Goal: Task Accomplishment & Management: Manage account settings

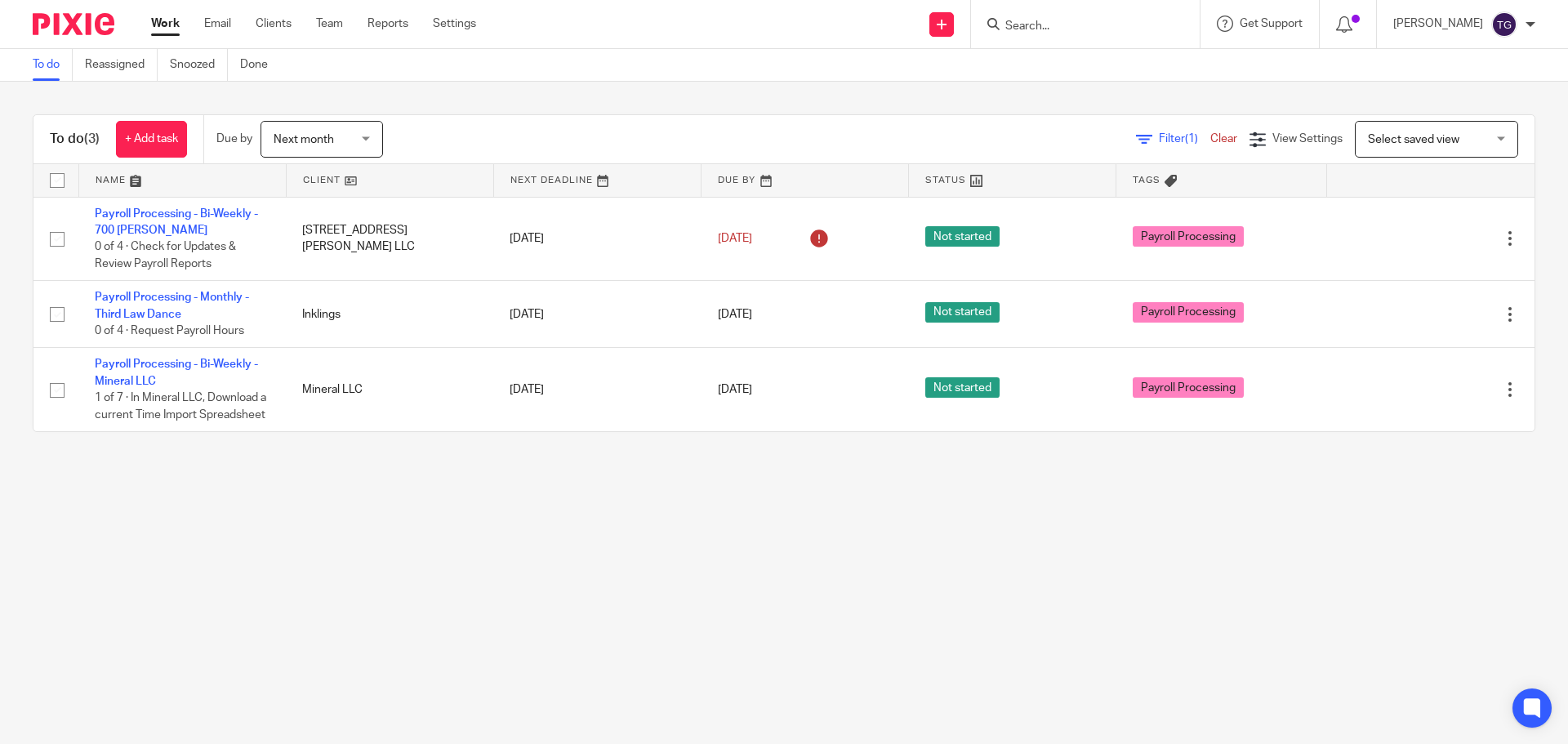
click at [1027, 14] on form at bounding box center [1090, 24] width 174 height 21
click at [1039, 15] on form at bounding box center [1090, 24] width 174 height 21
click at [1046, 20] on input "Search" at bounding box center [1076, 27] width 147 height 15
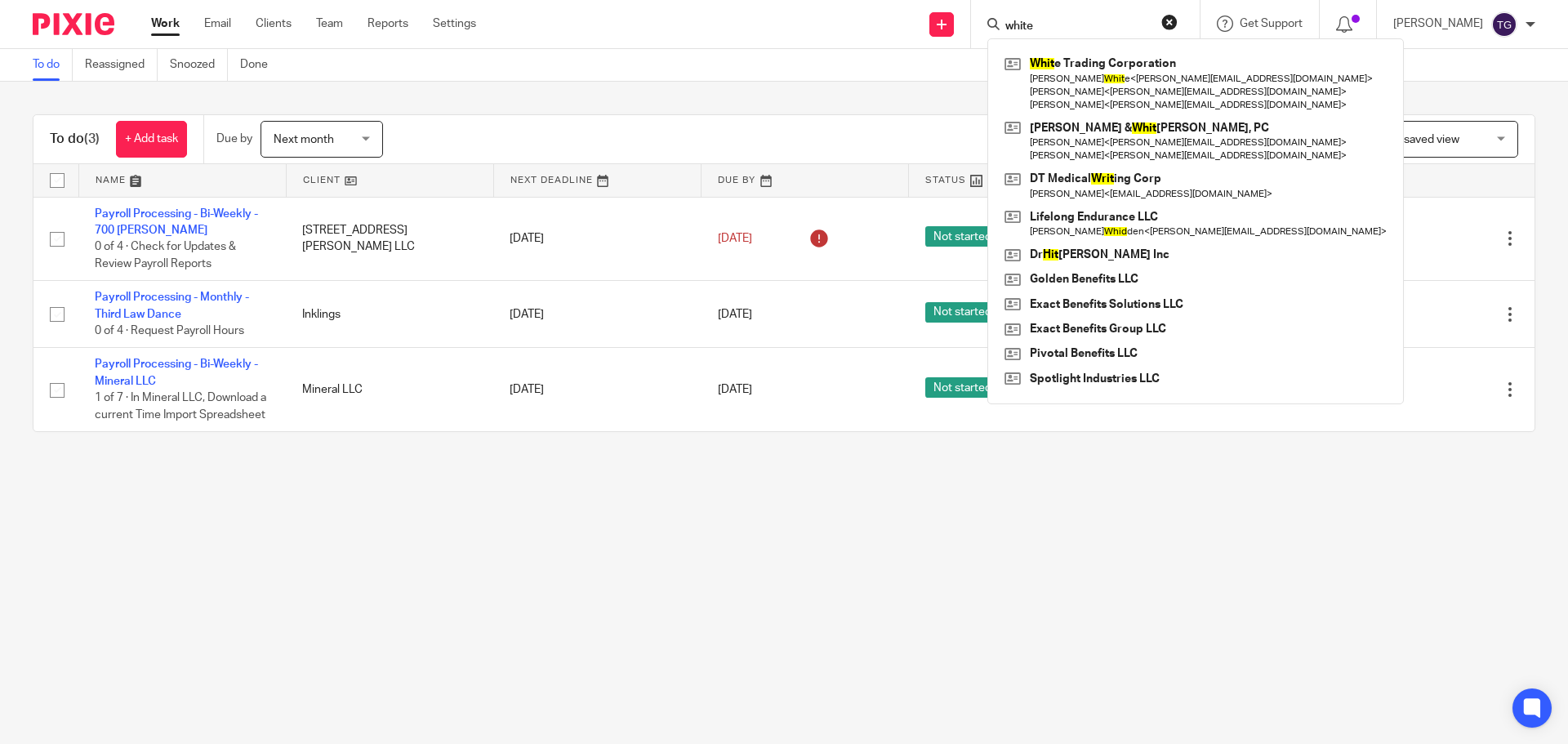
type input "white"
click button "submit" at bounding box center [0, 0] width 0 height 0
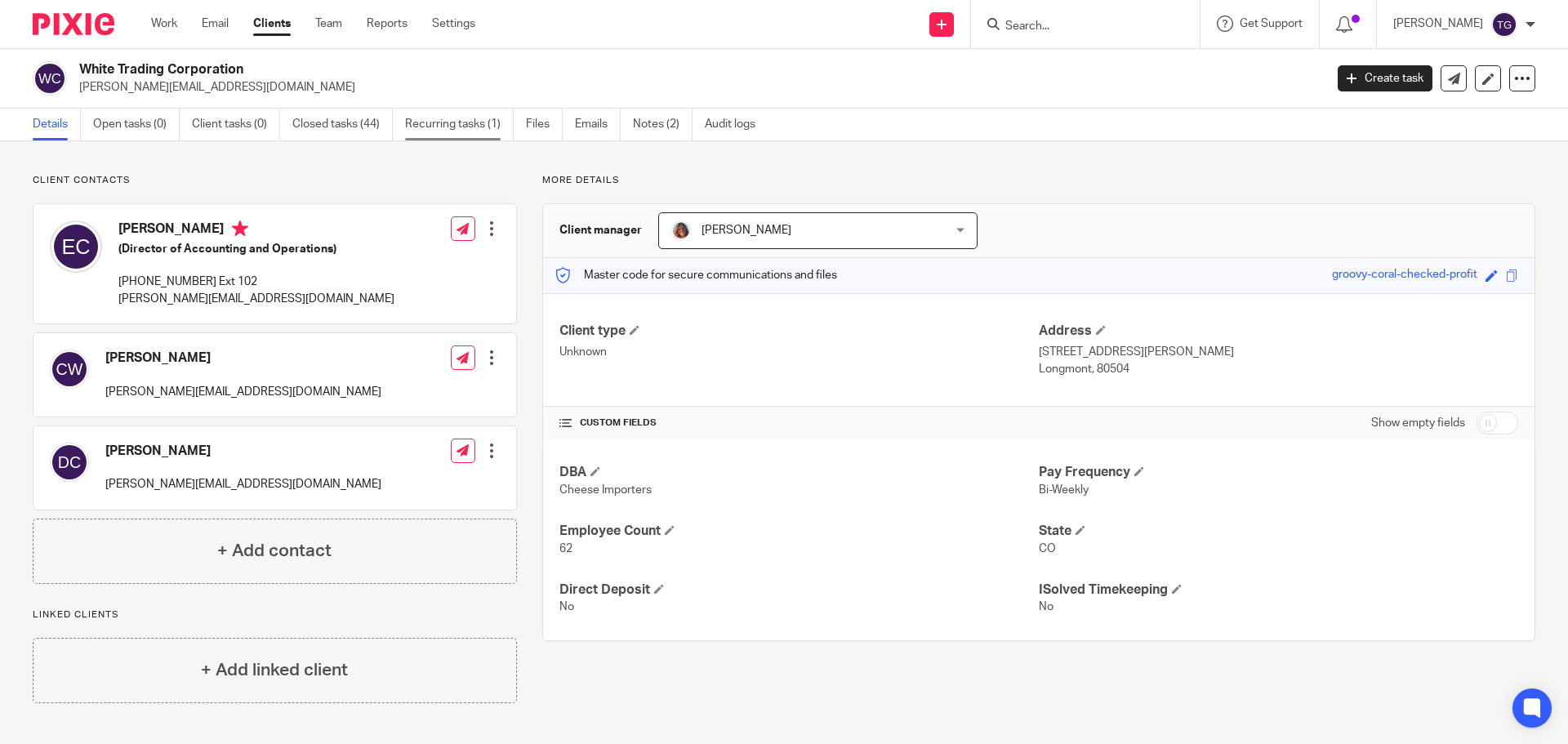
click at [443, 123] on link "Recurring tasks (1)" at bounding box center [459, 124] width 108 height 32
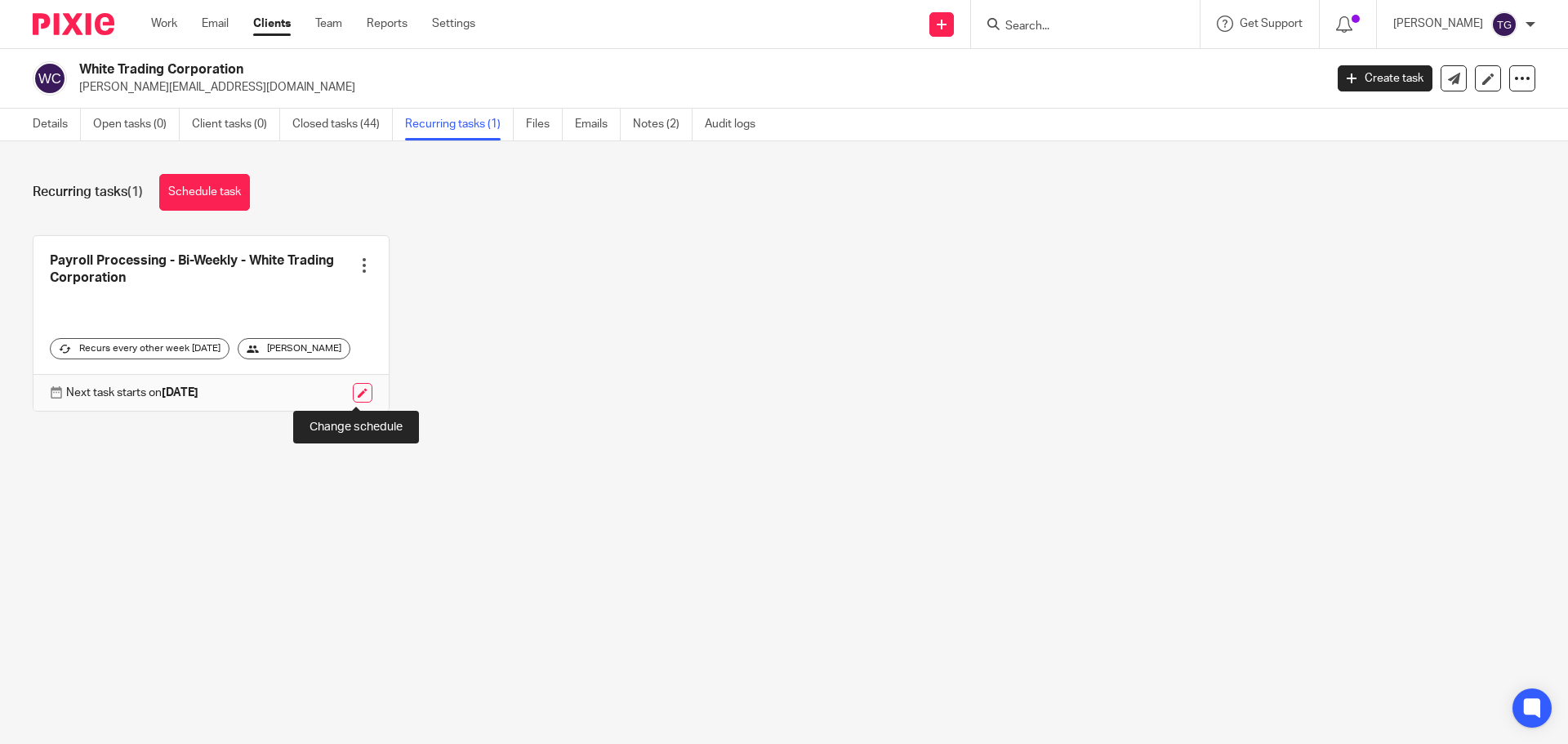
click at [357, 402] on link at bounding box center [363, 393] width 20 height 20
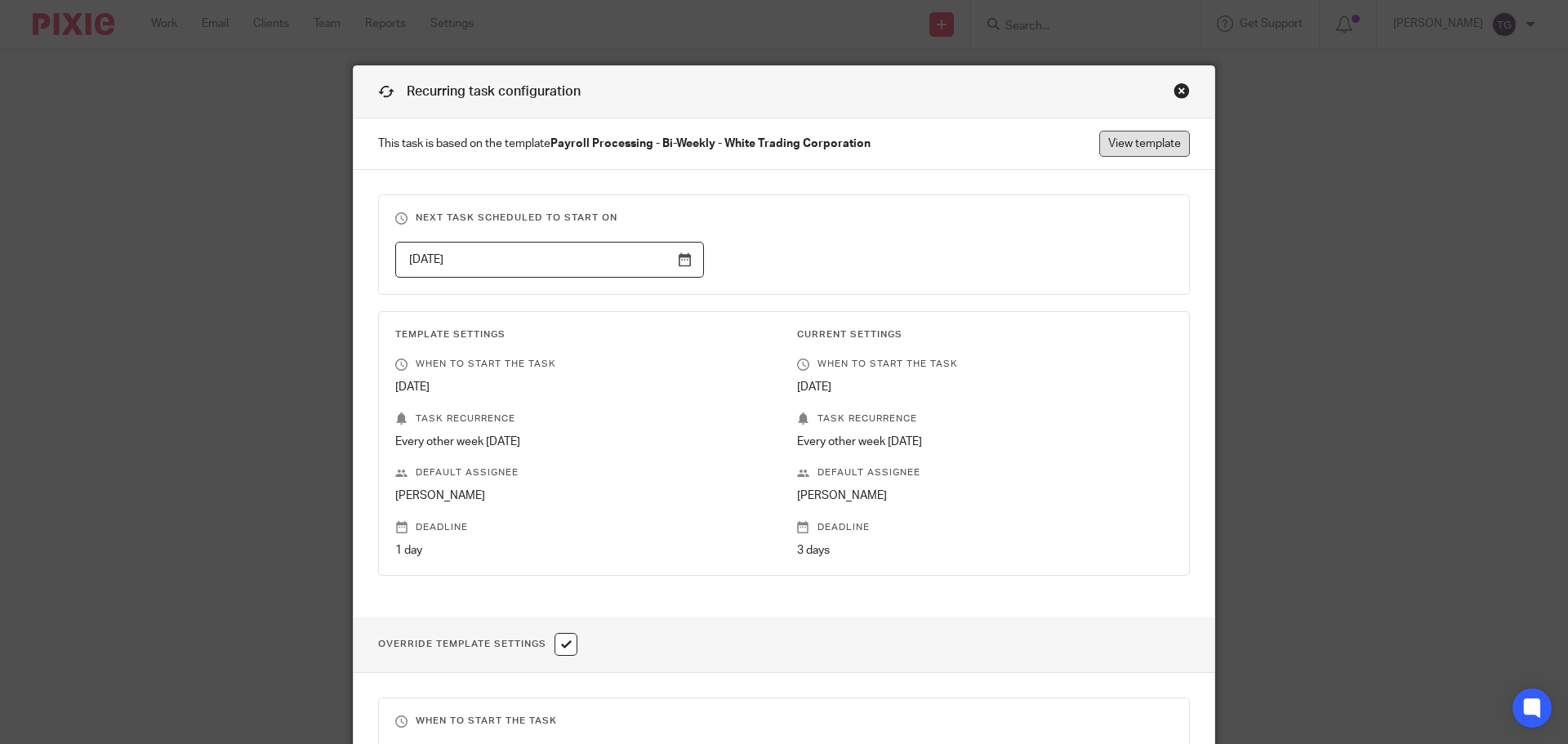
click at [1105, 148] on link "View template" at bounding box center [1144, 144] width 90 height 26
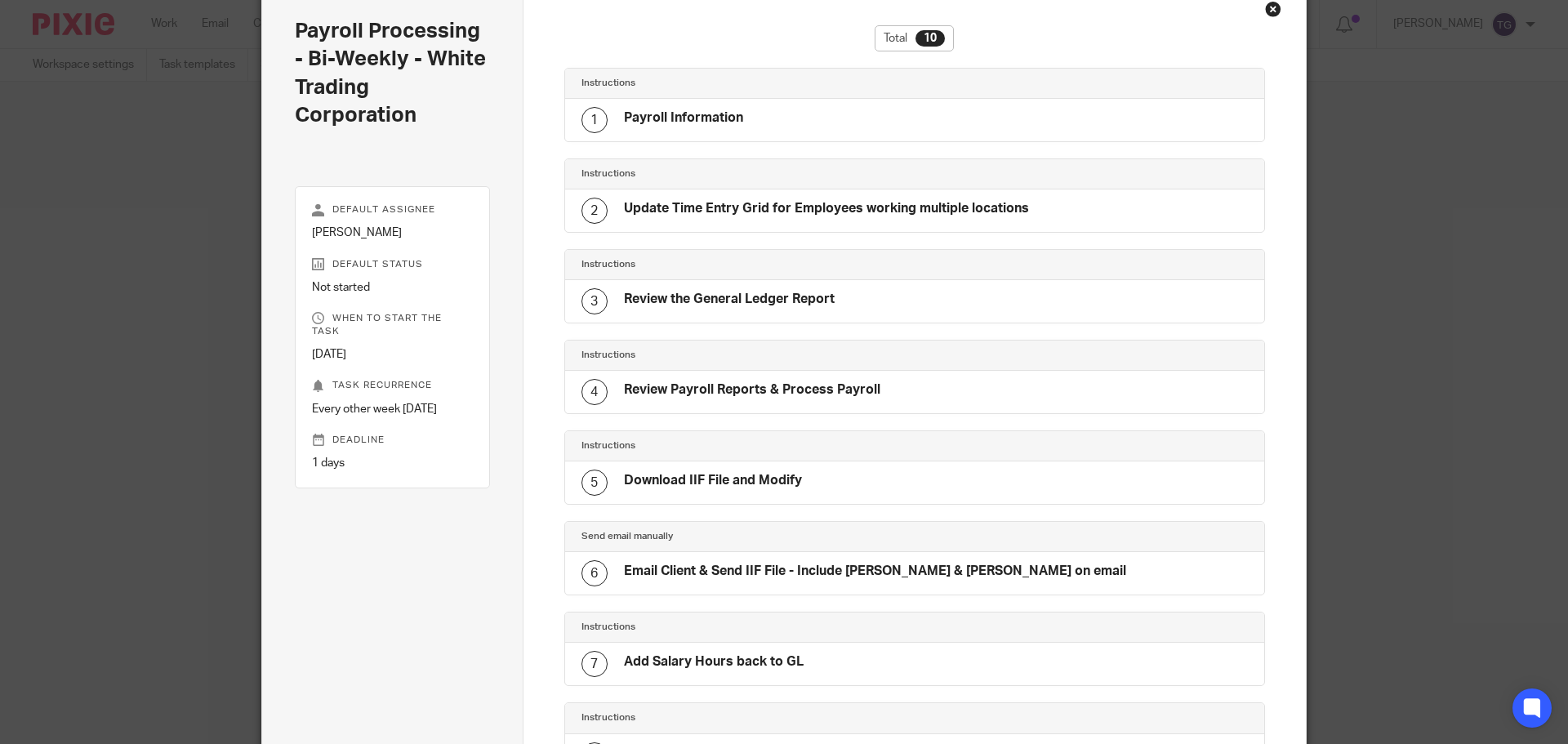
scroll to position [163, 0]
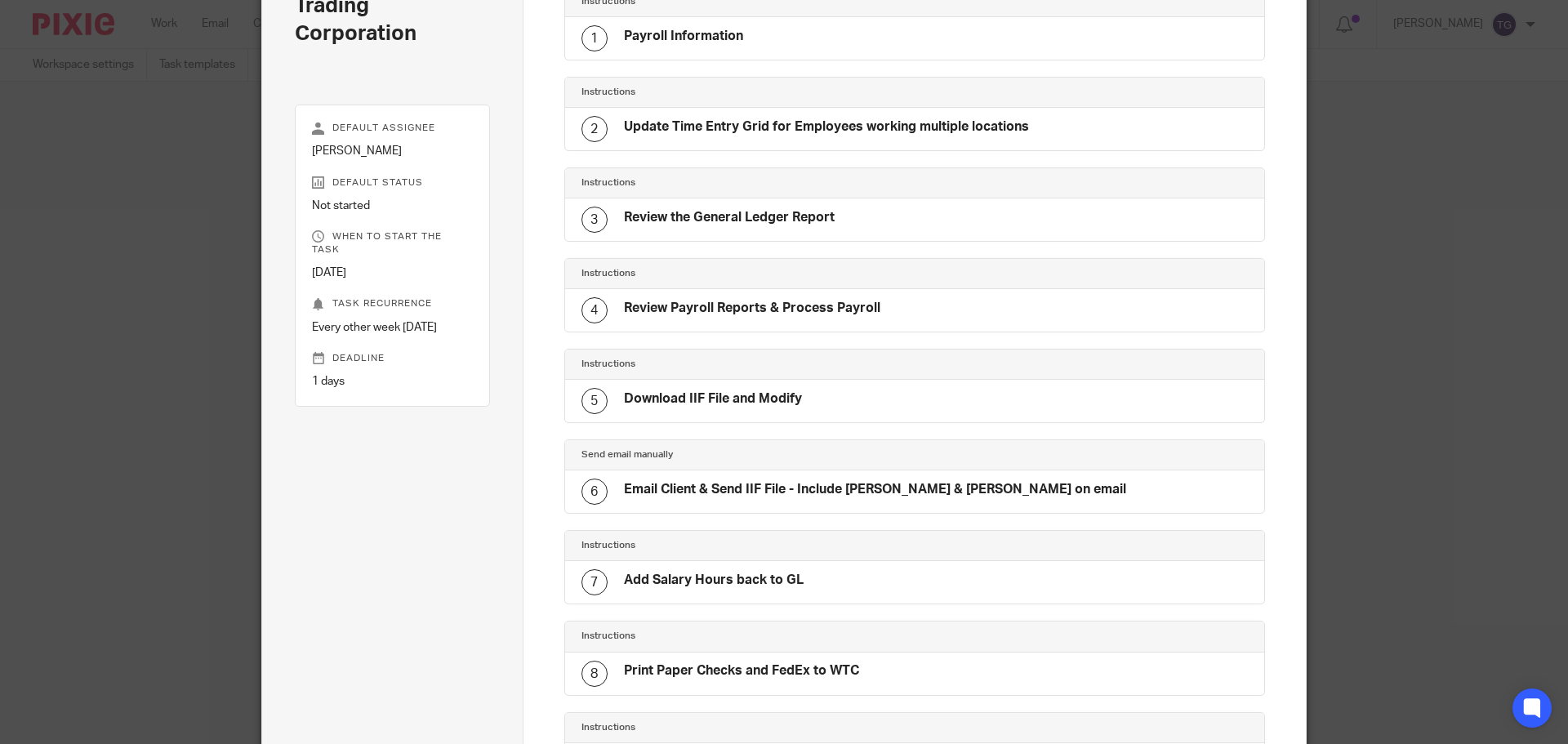
click at [455, 575] on div "Edit template Create task Schedule recurring" at bounding box center [392, 691] width 195 height 503
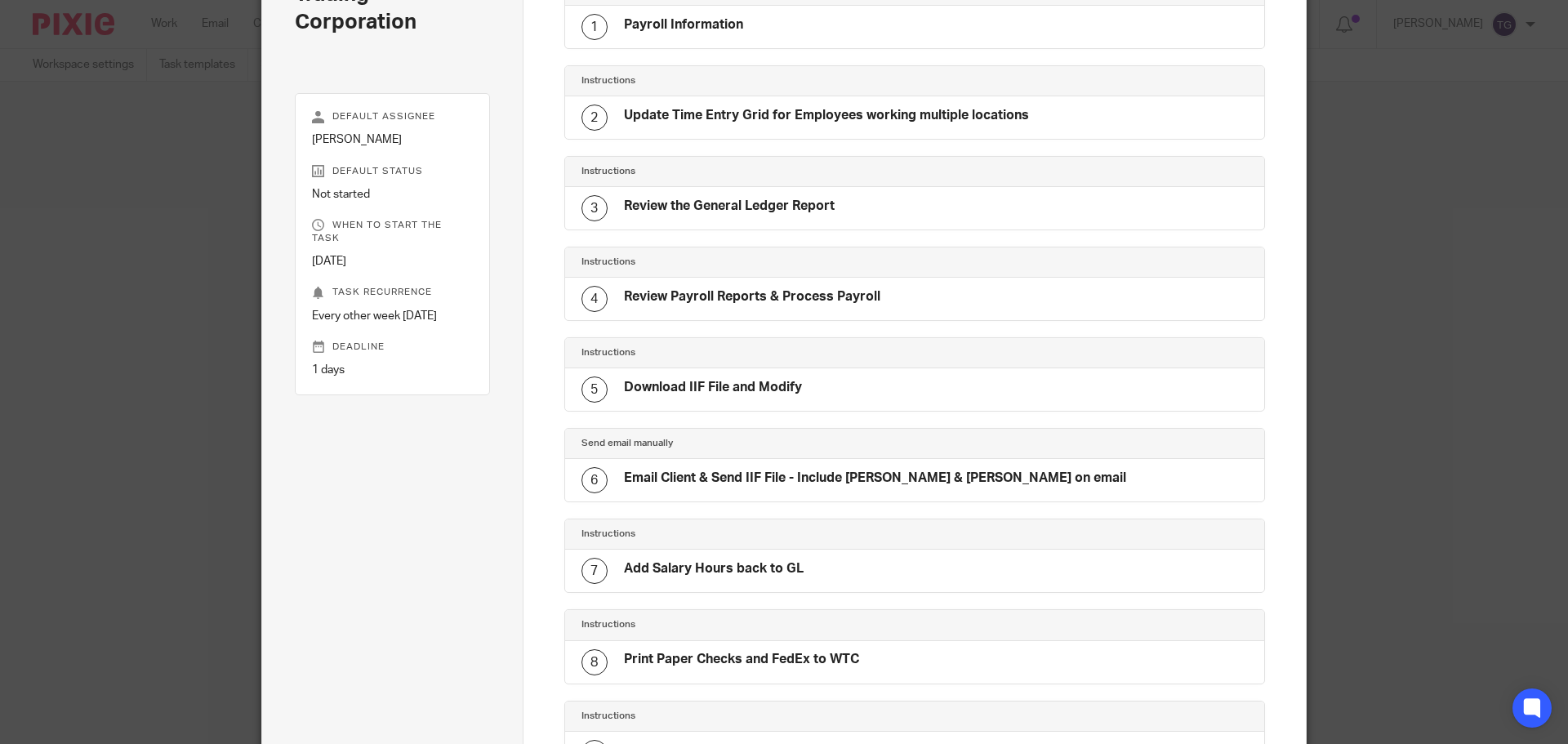
scroll to position [0, 0]
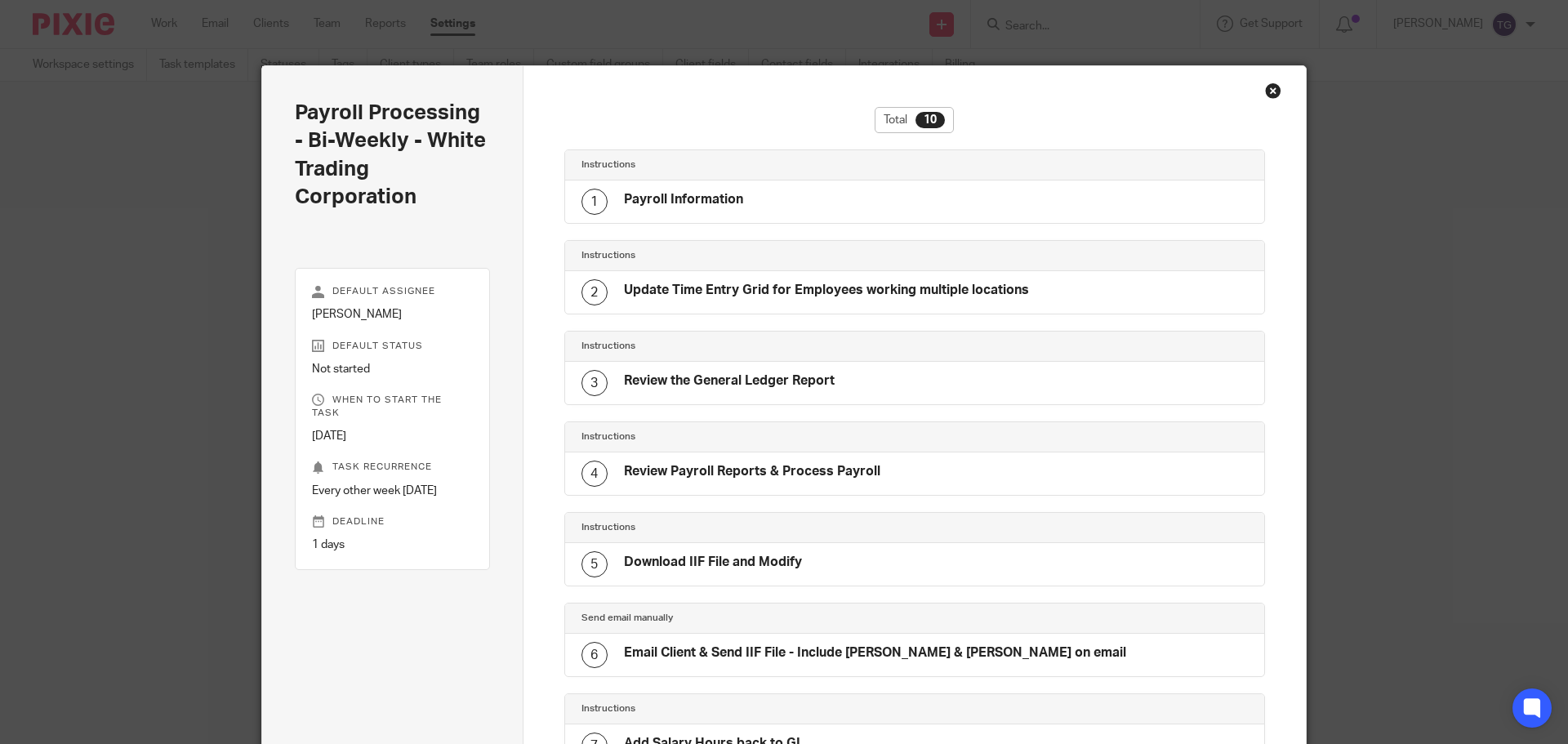
click at [1268, 89] on div "Close this dialog window" at bounding box center [1273, 90] width 16 height 16
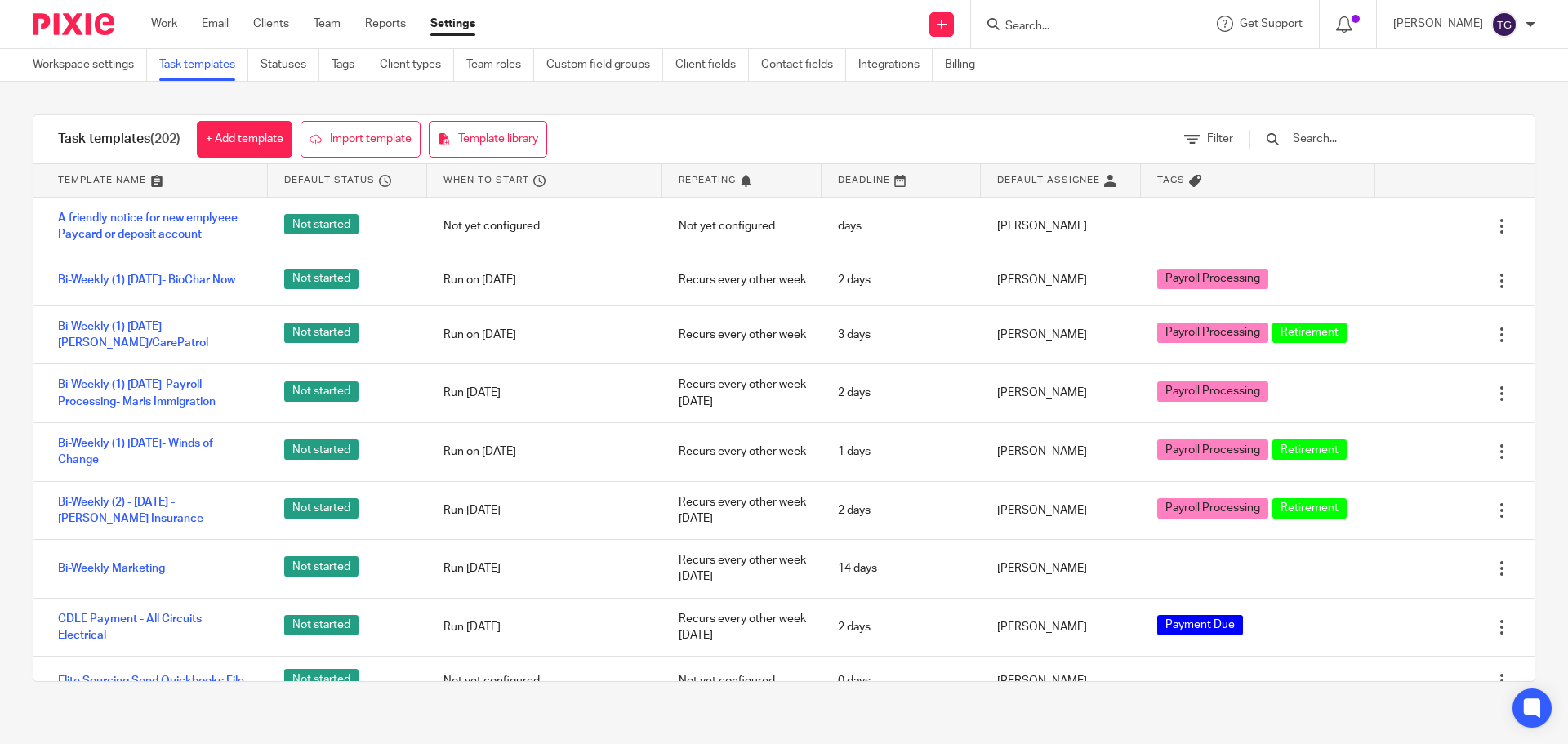
click at [96, 25] on img at bounding box center [73, 24] width 81 height 22
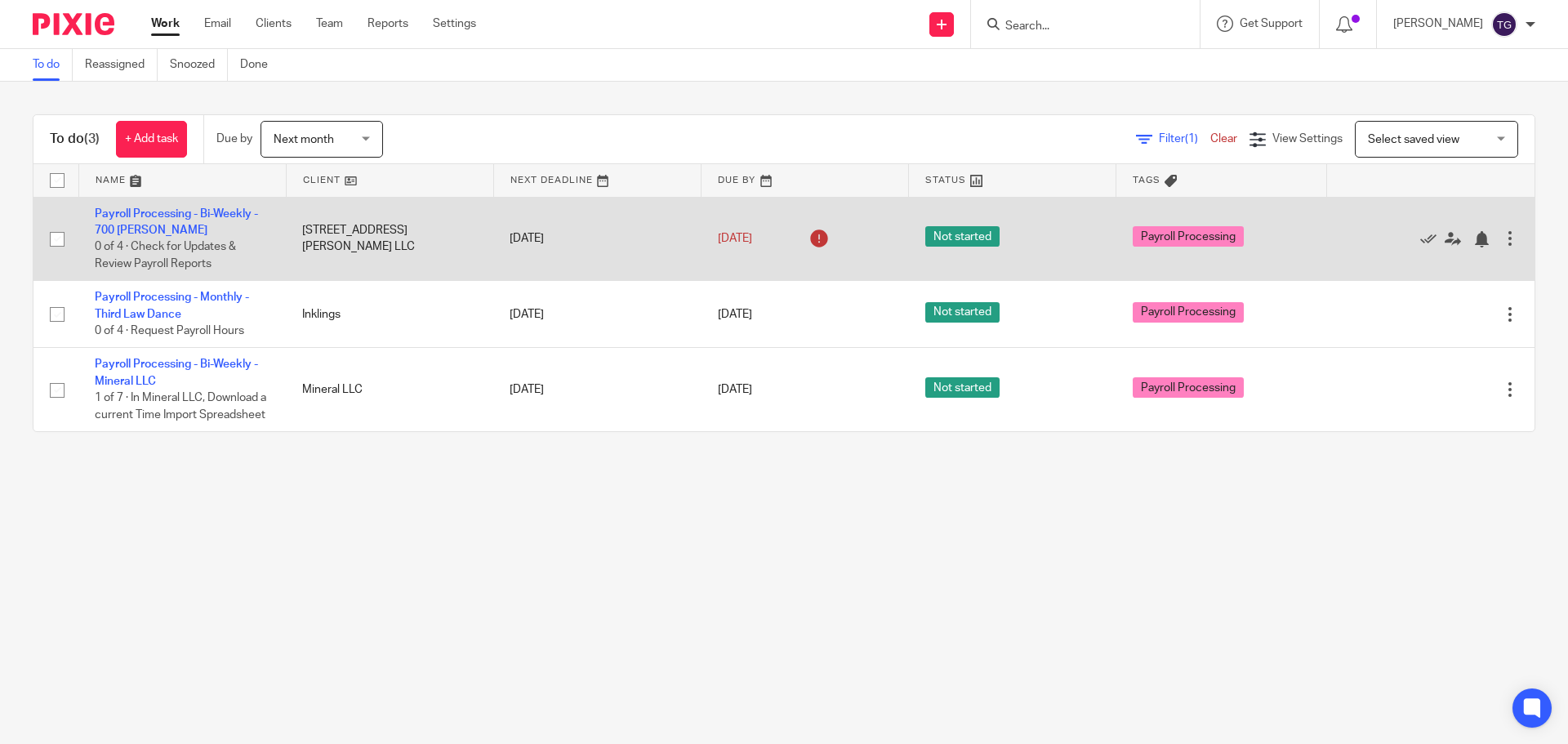
click at [537, 241] on td "[DATE]" at bounding box center [597, 239] width 208 height 84
click at [773, 233] on link "[DATE]" at bounding box center [754, 238] width 74 height 17
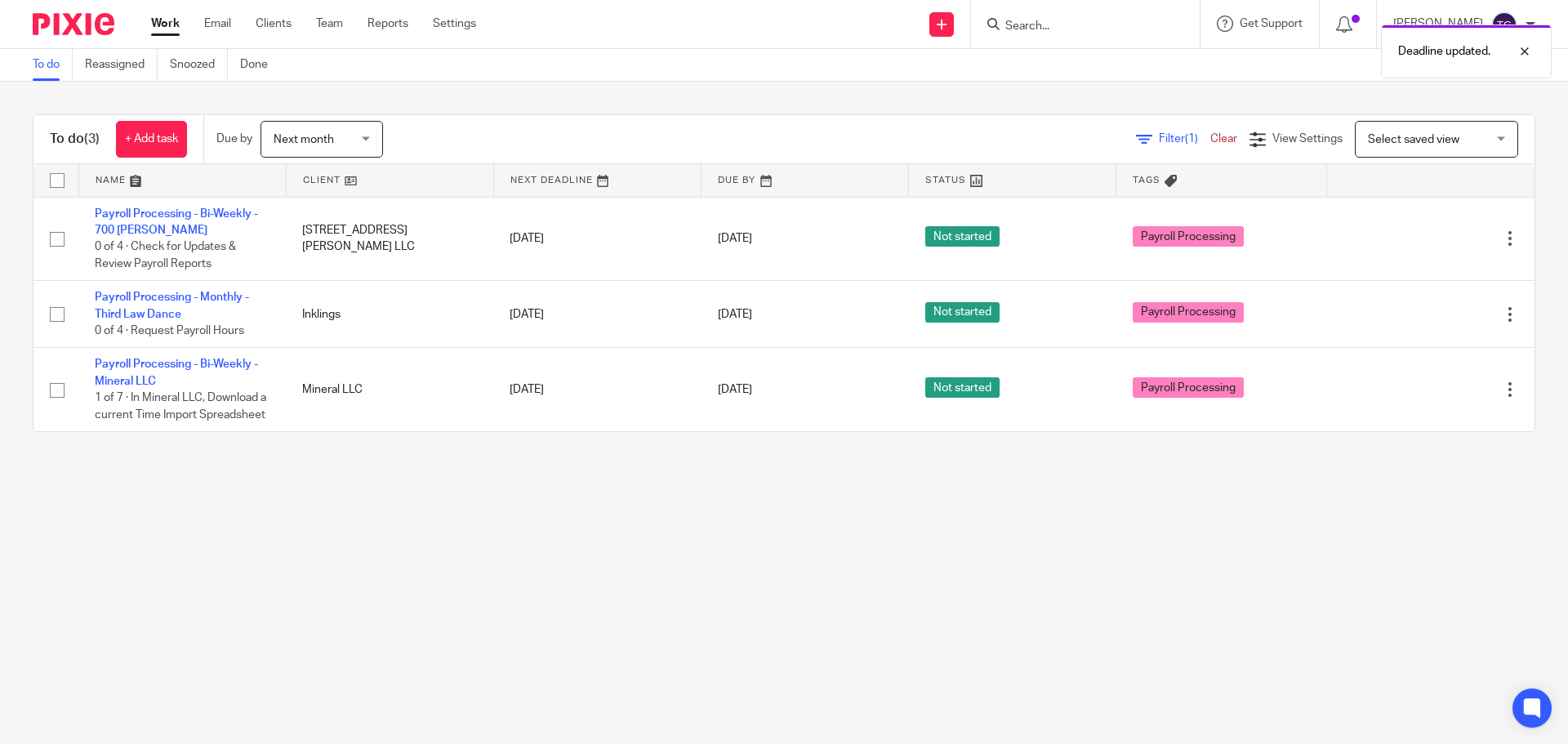
click at [684, 574] on main "To do Reassigned Snoozed Done To do (3) + Add task Due by Next month Next month…" at bounding box center [784, 372] width 1568 height 744
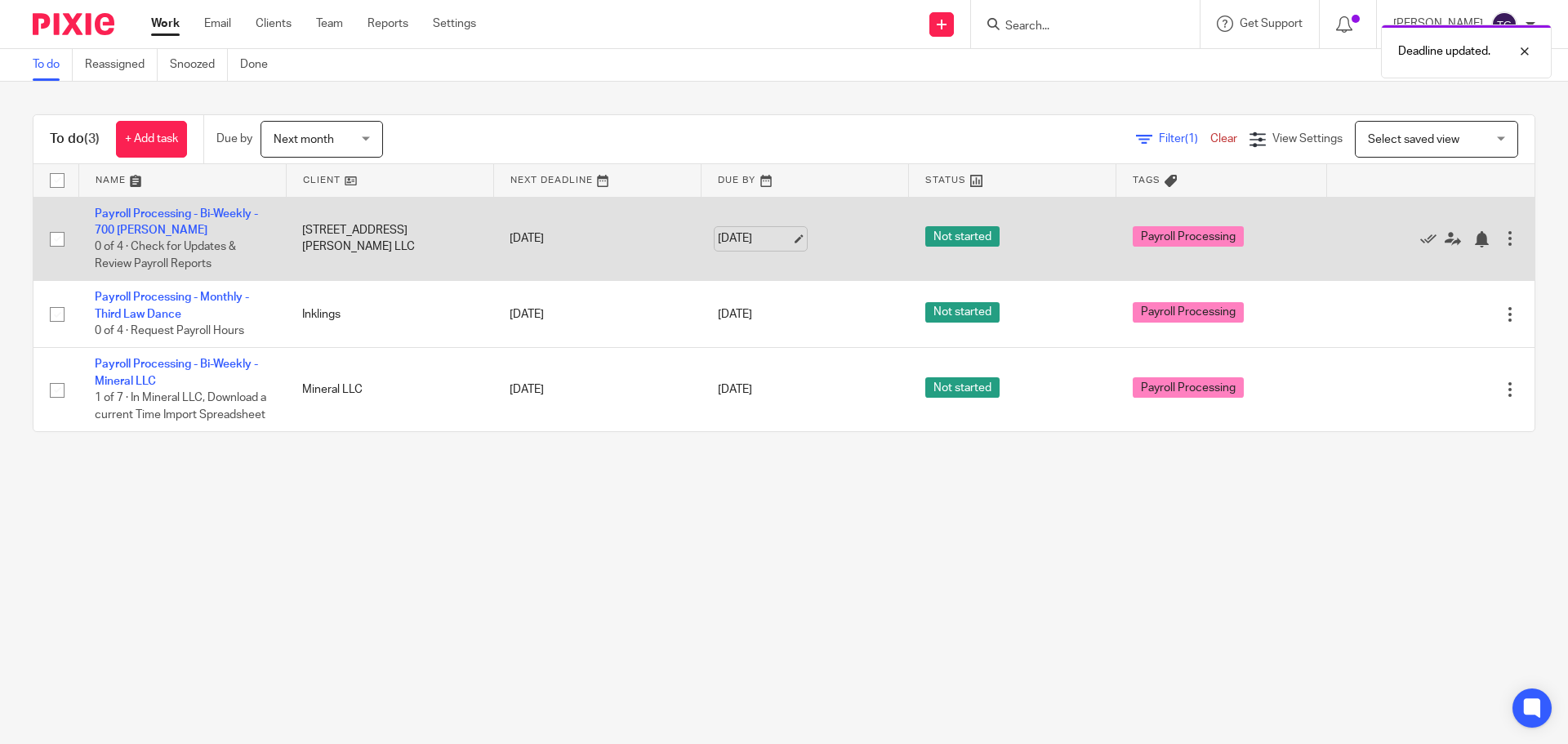
click at [763, 237] on link "[DATE]" at bounding box center [754, 238] width 74 height 17
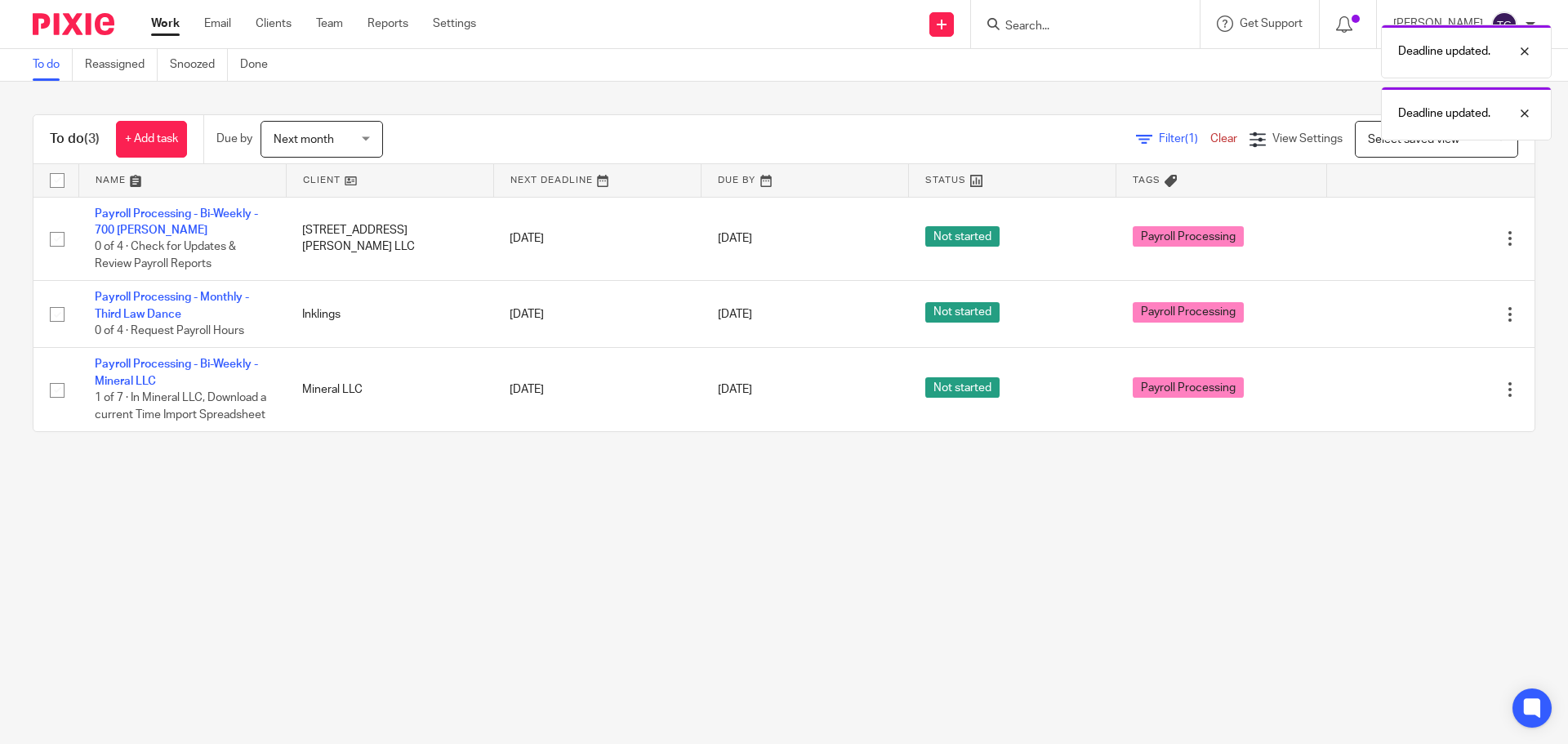
click at [824, 555] on main "To do Reassigned Snoozed Done To do (3) + Add task Due by Next month Next month…" at bounding box center [784, 372] width 1568 height 744
click at [317, 131] on span "Next month" at bounding box center [316, 139] width 86 height 34
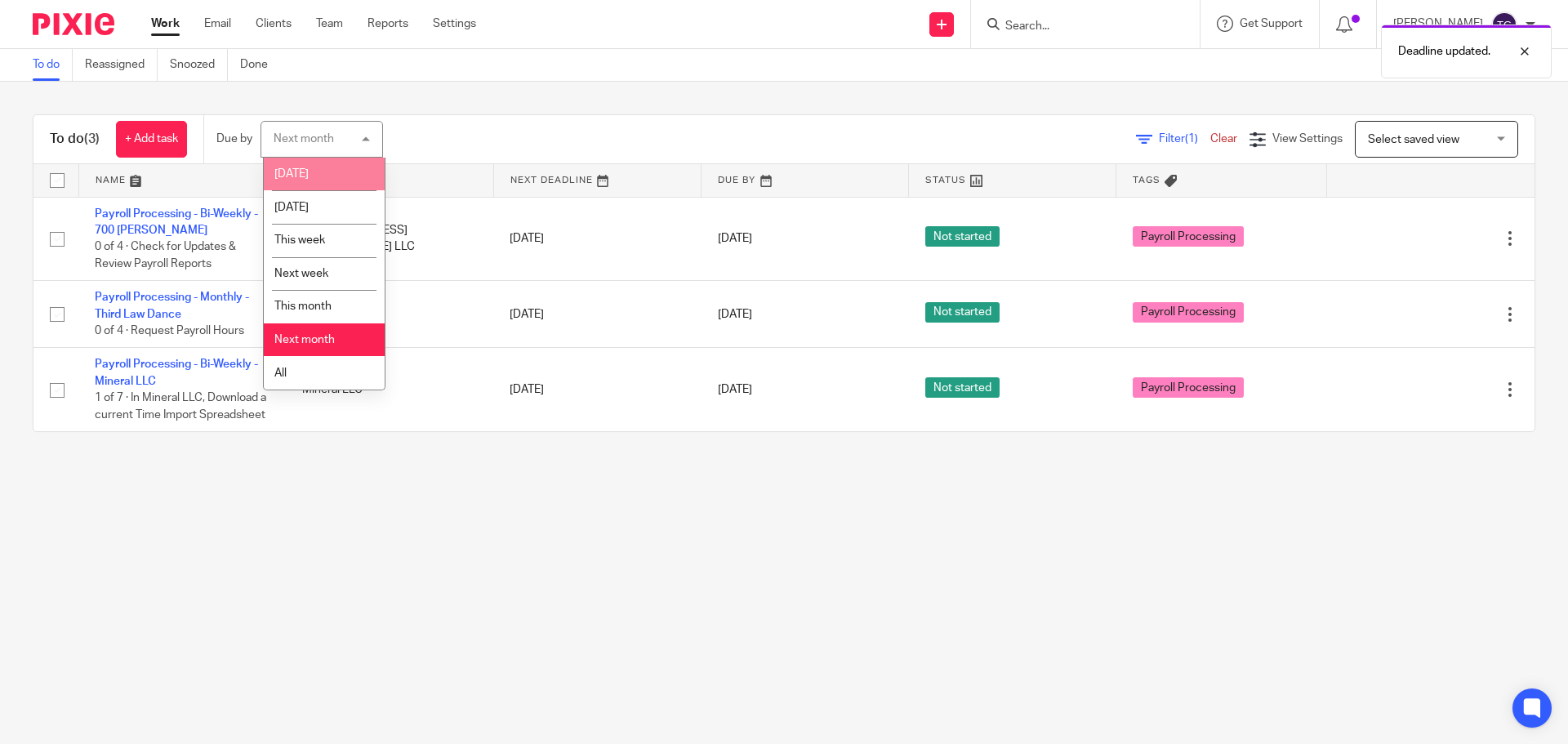
click at [335, 181] on li "[DATE]" at bounding box center [323, 174] width 121 height 34
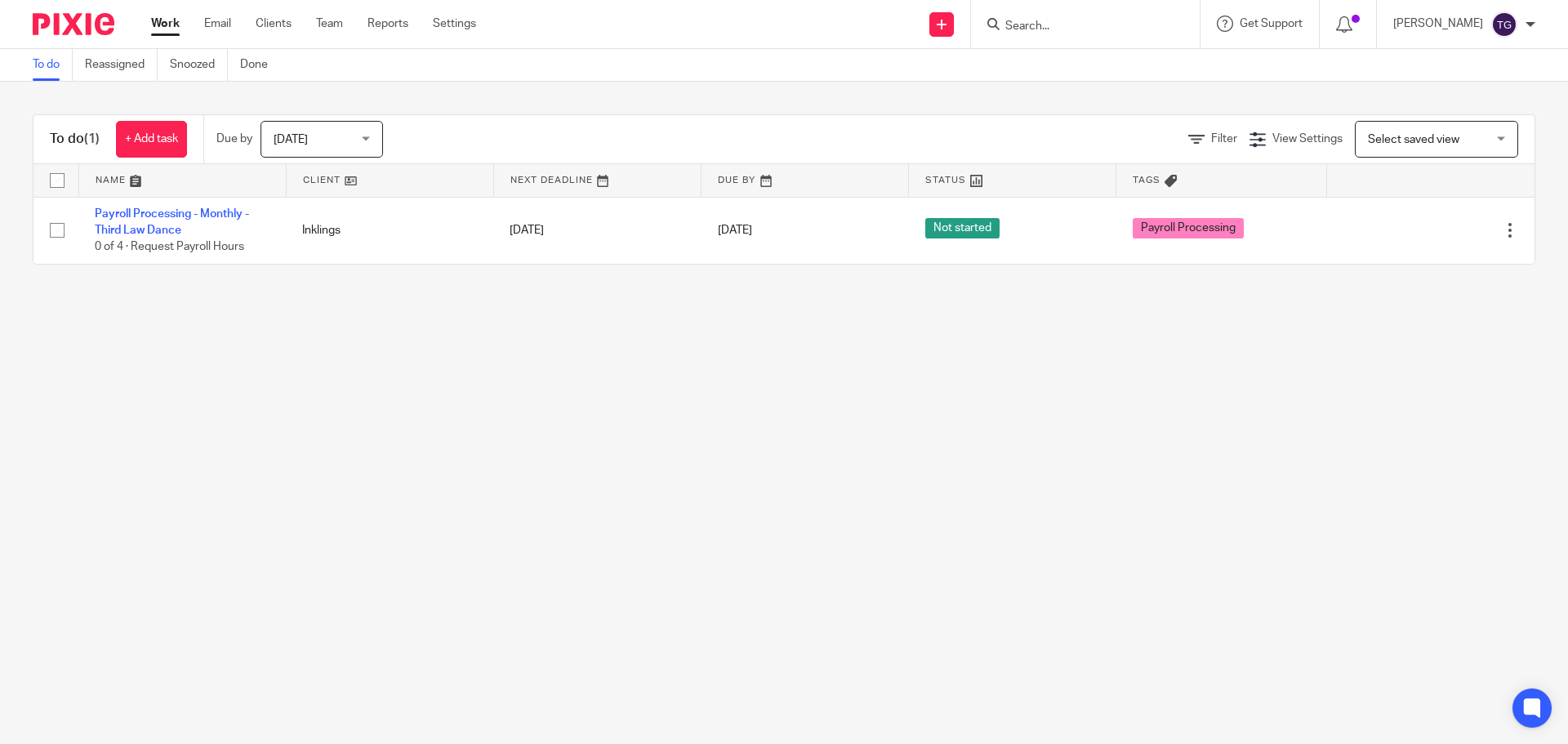
click at [346, 144] on span "[DATE]" at bounding box center [316, 139] width 86 height 34
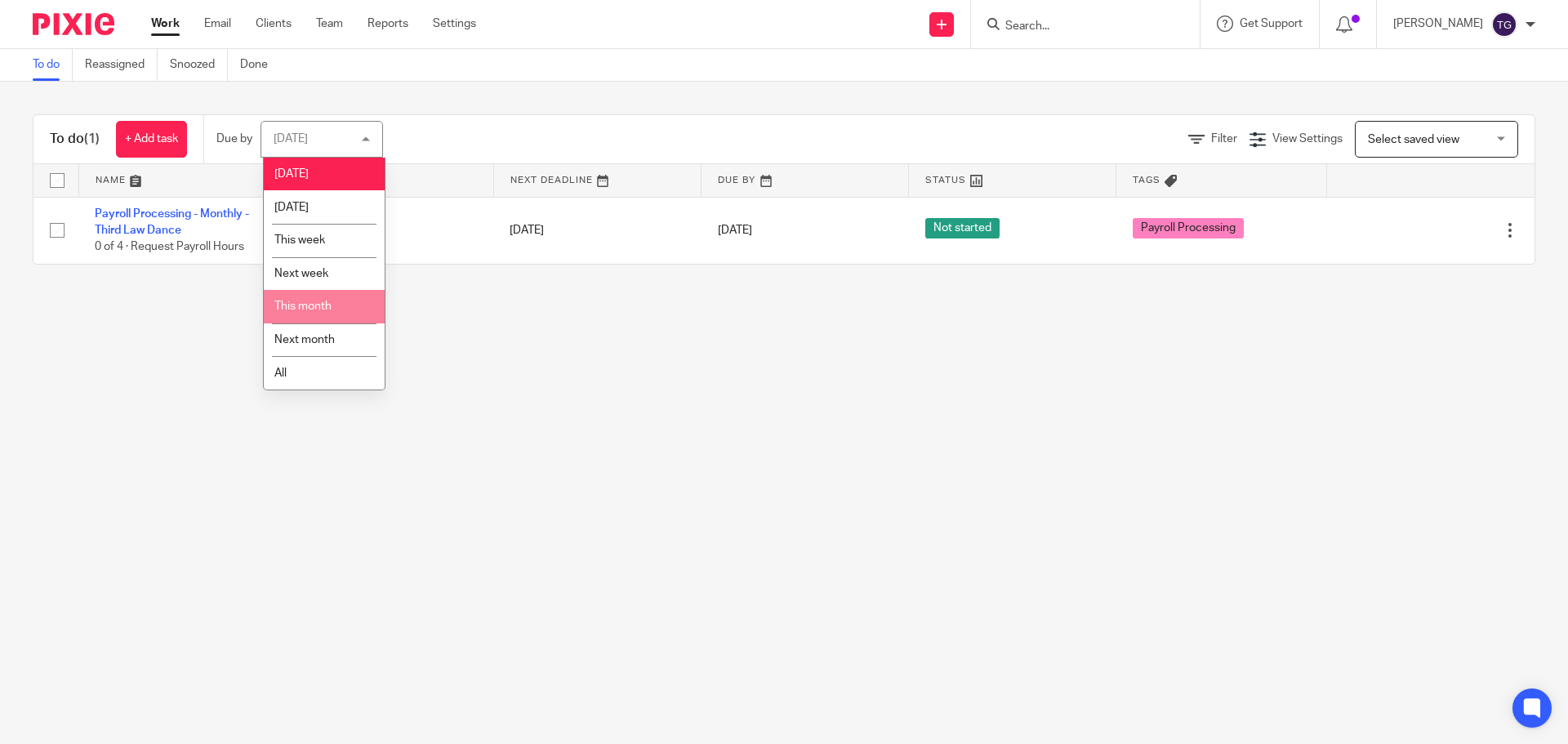
click at [338, 307] on li "This month" at bounding box center [323, 306] width 121 height 34
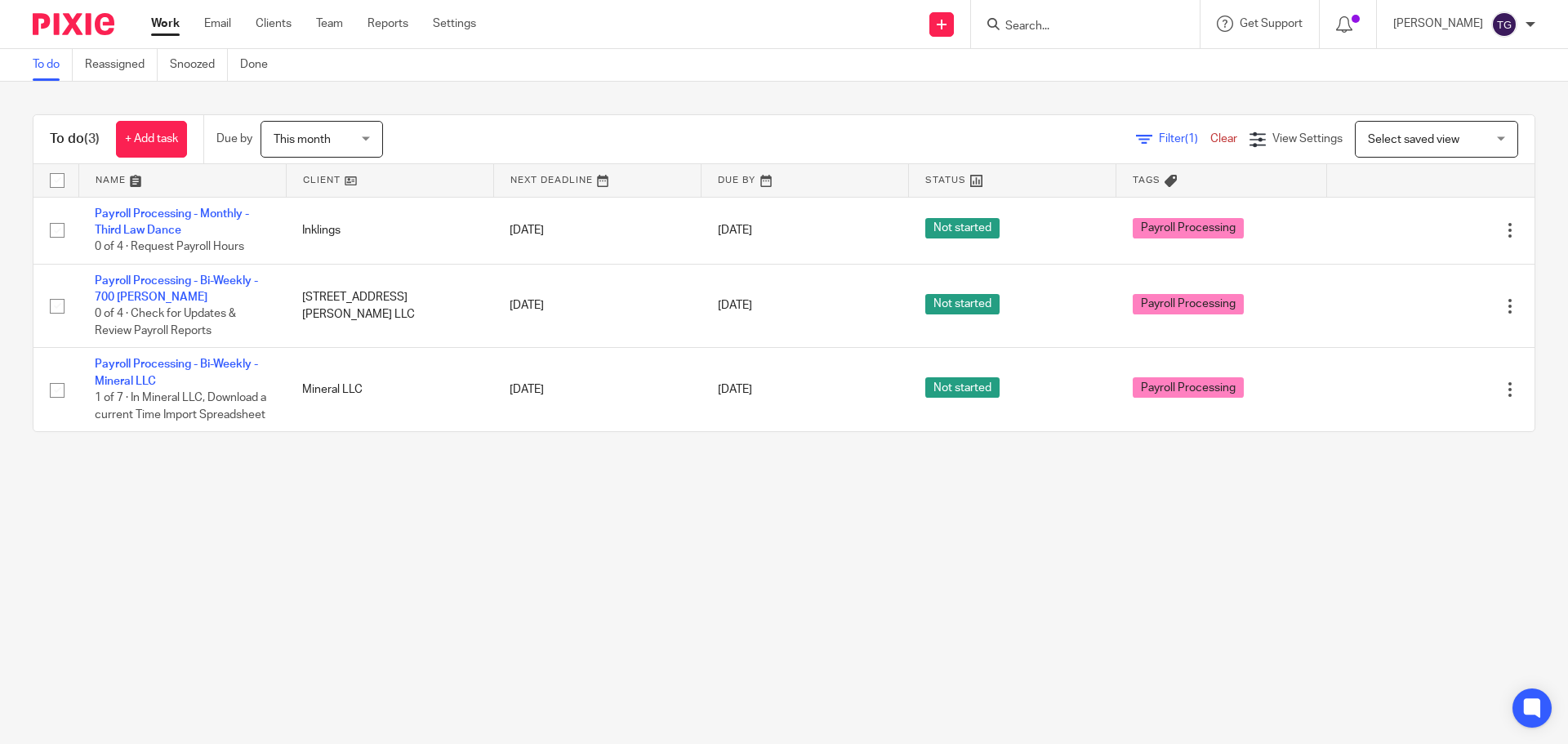
drag, startPoint x: 191, startPoint y: 181, endPoint x: 52, endPoint y: 166, distance: 139.8
click at [191, 181] on link at bounding box center [182, 181] width 207 height 33
